Goal: Contribute content: Contribute content

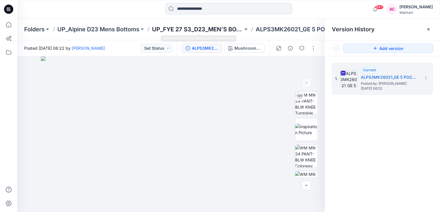
click at [224, 26] on p "UP_FYE 27 S3_D23_MEN'S BOTTOM ALPINE" at bounding box center [197, 29] width 91 height 8
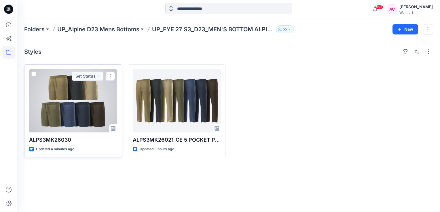
click at [85, 109] on div at bounding box center [73, 100] width 88 height 63
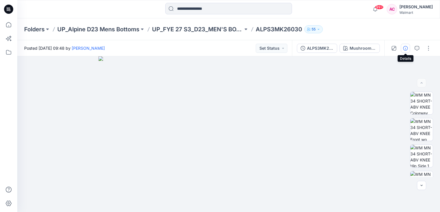
click at [404, 48] on icon "button" at bounding box center [405, 48] width 5 height 5
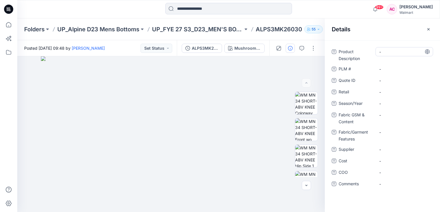
click at [391, 53] on Description "-" at bounding box center [404, 52] width 50 height 6
click at [395, 52] on Description "-" at bounding box center [404, 52] width 50 height 6
type textarea "**********"
click at [385, 104] on span "-" at bounding box center [404, 104] width 50 height 6
type textarea "*******"
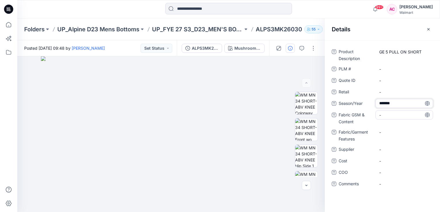
click at [390, 115] on Content "-" at bounding box center [404, 115] width 50 height 6
click at [389, 115] on Content "-" at bounding box center [404, 115] width 50 height 6
type textarea "**********"
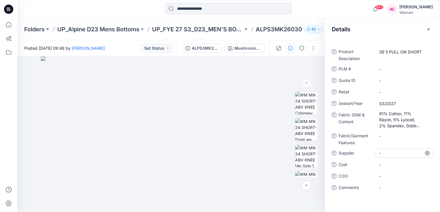
click at [389, 150] on div "-" at bounding box center [404, 153] width 58 height 9
type textarea "**********"
click at [341, 202] on div "Product Description GE 5 PULL ON SHORT PLM # - Quote ID - Retail - Season/Year …" at bounding box center [382, 126] width 115 height 172
click at [428, 29] on icon "button" at bounding box center [428, 29] width 2 height 2
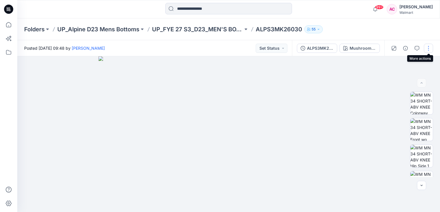
click at [428, 49] on button "button" at bounding box center [428, 48] width 9 height 9
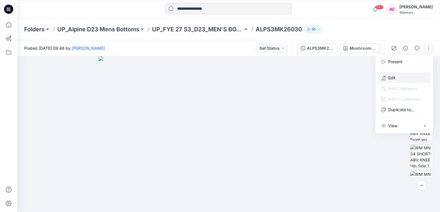
click at [394, 77] on p "Edit" at bounding box center [391, 78] width 7 height 6
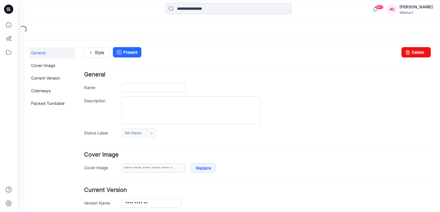
type input "**********"
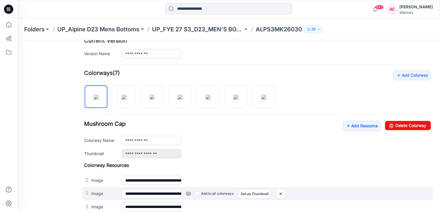
scroll to position [144, 0]
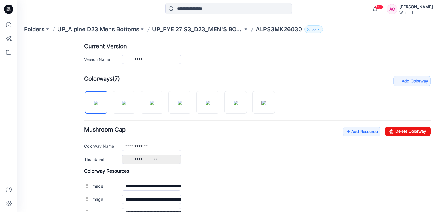
drag, startPoint x: 264, startPoint y: 91, endPoint x: 237, endPoint y: 142, distance: 56.9
click at [237, 142] on div "**********" at bounding box center [275, 146] width 309 height 9
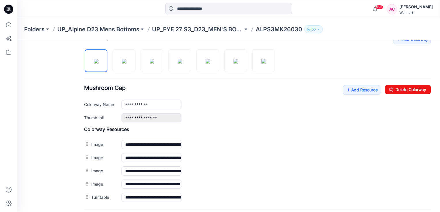
scroll to position [184, 0]
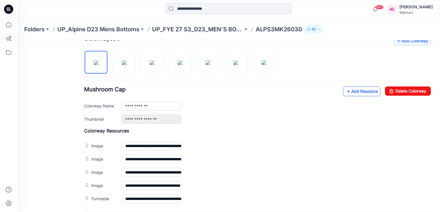
click at [355, 92] on link "Add Resource" at bounding box center [361, 92] width 37 height 10
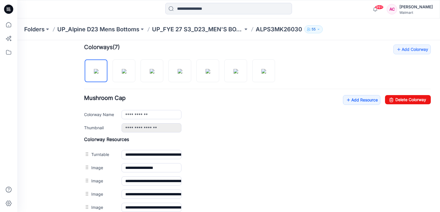
scroll to position [155, 0]
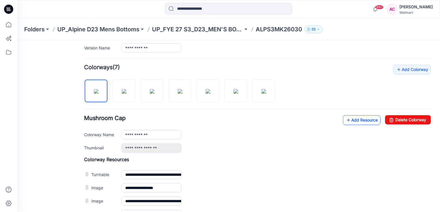
click at [348, 121] on link "Add Resource" at bounding box center [361, 120] width 37 height 10
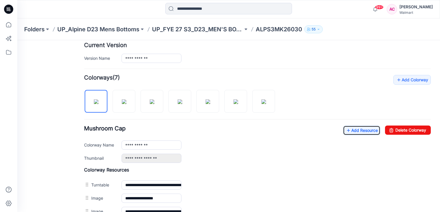
scroll to position [124, 0]
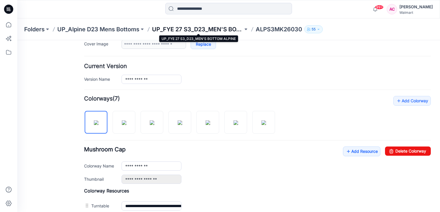
click at [219, 29] on p "UP_FYE 27 S3_D23_MEN'S BOTTOM ALPINE" at bounding box center [197, 29] width 91 height 8
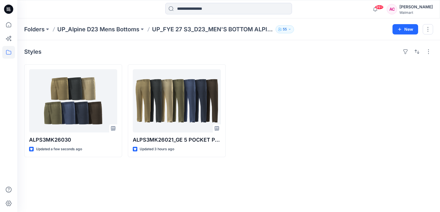
click at [218, 180] on div "Styles ALPS3MK26030 Updated a few seconds ago ALPS3MK26021_GE 5 POCKET PANT Upd…" at bounding box center [228, 126] width 422 height 172
click at [150, 200] on div "Styles ALPS3MK26030 Updated a few seconds ago ALPS3MK26021_GE 5 POCKET PANT Upd…" at bounding box center [228, 126] width 422 height 172
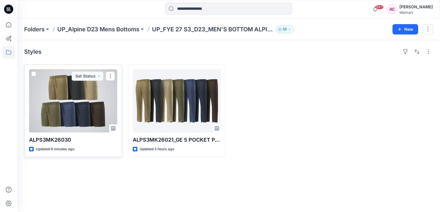
click at [84, 103] on div at bounding box center [73, 100] width 88 height 63
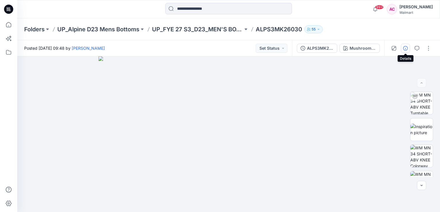
click at [406, 49] on icon "button" at bounding box center [405, 48] width 5 height 5
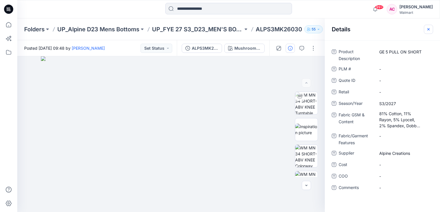
click at [428, 28] on icon "button" at bounding box center [428, 29] width 5 height 5
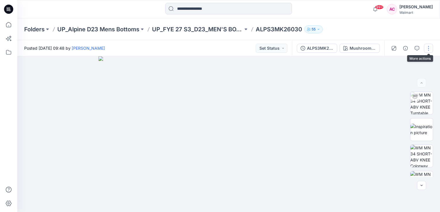
click at [429, 48] on button "button" at bounding box center [428, 48] width 9 height 9
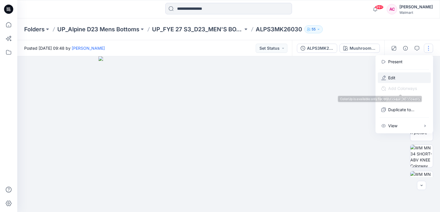
click at [393, 78] on p "Edit" at bounding box center [391, 78] width 7 height 6
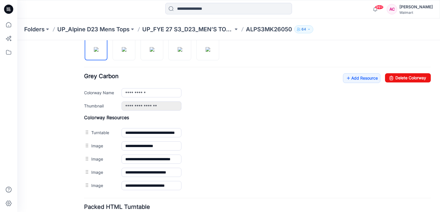
scroll to position [213, 0]
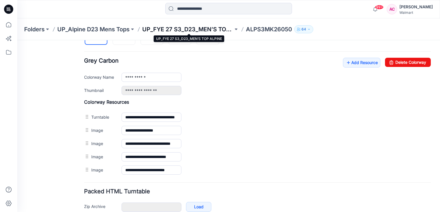
click at [201, 32] on p "UP_FYE 27 S3_D23_MEN’S TOP ALPINE" at bounding box center [187, 29] width 91 height 8
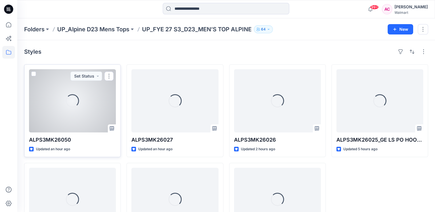
click at [66, 108] on div "Loading..." at bounding box center [72, 100] width 87 height 63
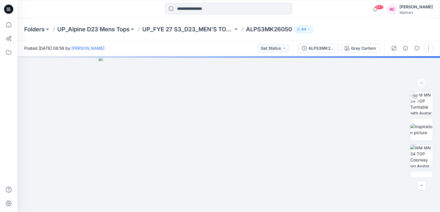
click at [428, 48] on button "button" at bounding box center [428, 48] width 9 height 9
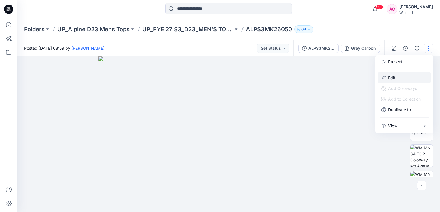
click at [393, 76] on p "Edit" at bounding box center [391, 78] width 7 height 6
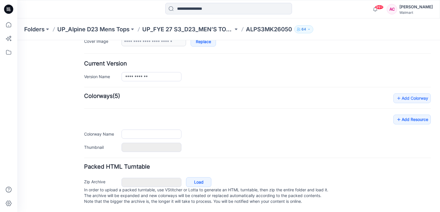
type input "**********"
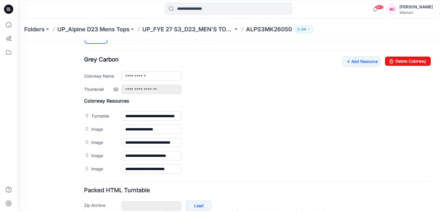
scroll to position [213, 0]
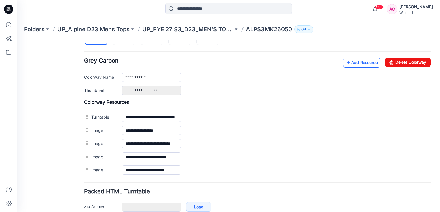
click at [372, 63] on link "Add Resource" at bounding box center [361, 63] width 37 height 10
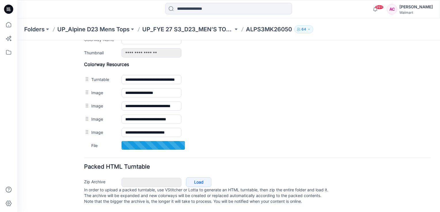
scroll to position [255, 0]
click at [64, 135] on div "General Cover Image Current Version Colorways Packed Turntable" at bounding box center [52, 4] width 46 height 416
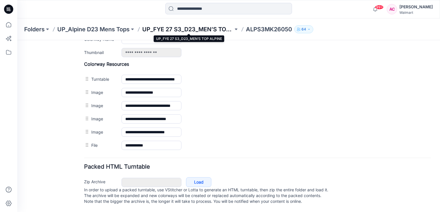
click at [206, 33] on p "UP_FYE 27 S3_D23_MEN’S TOP ALPINE" at bounding box center [187, 29] width 91 height 8
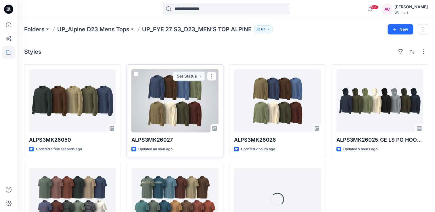
click at [193, 102] on div at bounding box center [175, 100] width 87 height 63
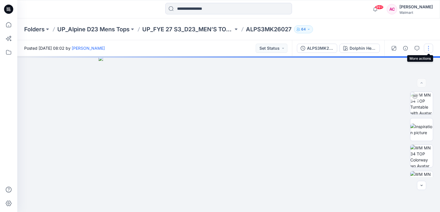
click at [427, 46] on button "button" at bounding box center [428, 48] width 9 height 9
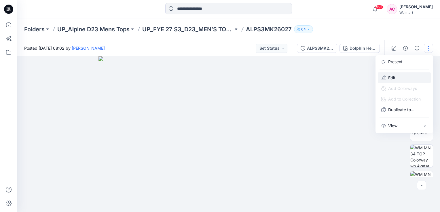
click at [394, 76] on p "Edit" at bounding box center [391, 78] width 7 height 6
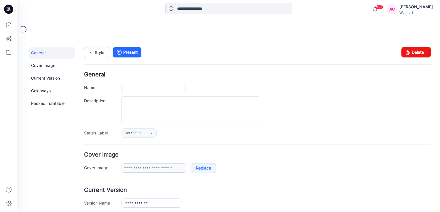
scroll to position [131, 0]
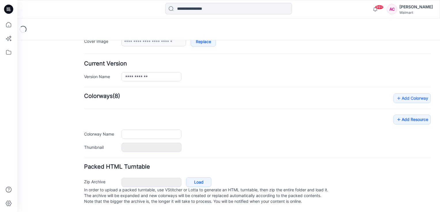
type input "**********"
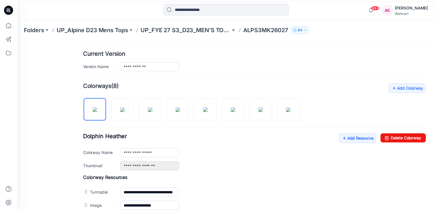
scroll to position [86, 0]
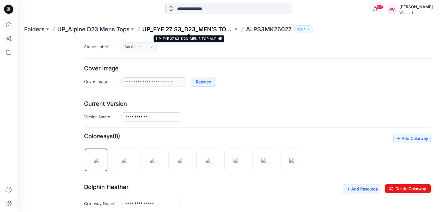
click at [200, 28] on p "UP_FYE 27 S3_D23_MEN’S TOP ALPINE" at bounding box center [187, 29] width 91 height 8
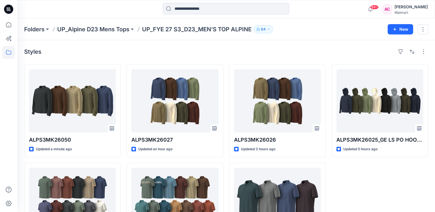
click at [289, 45] on div "Styles ALPS3MK26050 Updated a minute ago ALPS3MK26011 Updated 20 hours ago ALPS…" at bounding box center [226, 151] width 418 height 222
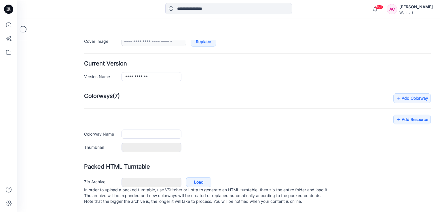
type input "**********"
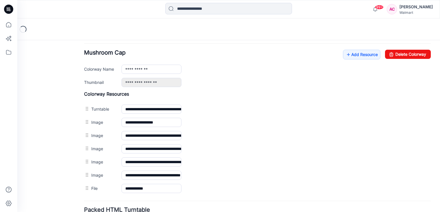
scroll to position [246, 0]
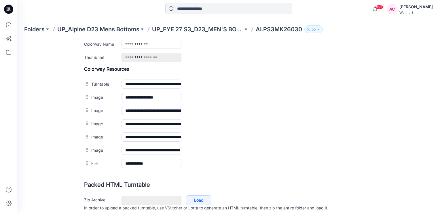
click at [43, 146] on div "General Cover Image Current Version Colorways Packed Turntable" at bounding box center [52, 15] width 46 height 429
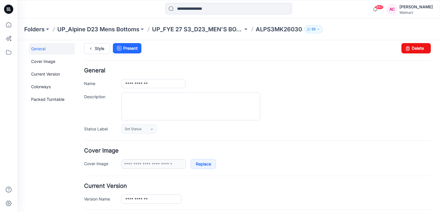
scroll to position [0, 0]
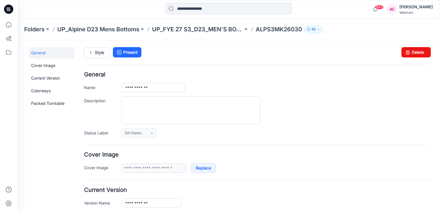
click at [346, 93] on div "**********" at bounding box center [257, 105] width 346 height 66
click at [323, 110] on div at bounding box center [275, 110] width 309 height 28
